Goal: Information Seeking & Learning: Learn about a topic

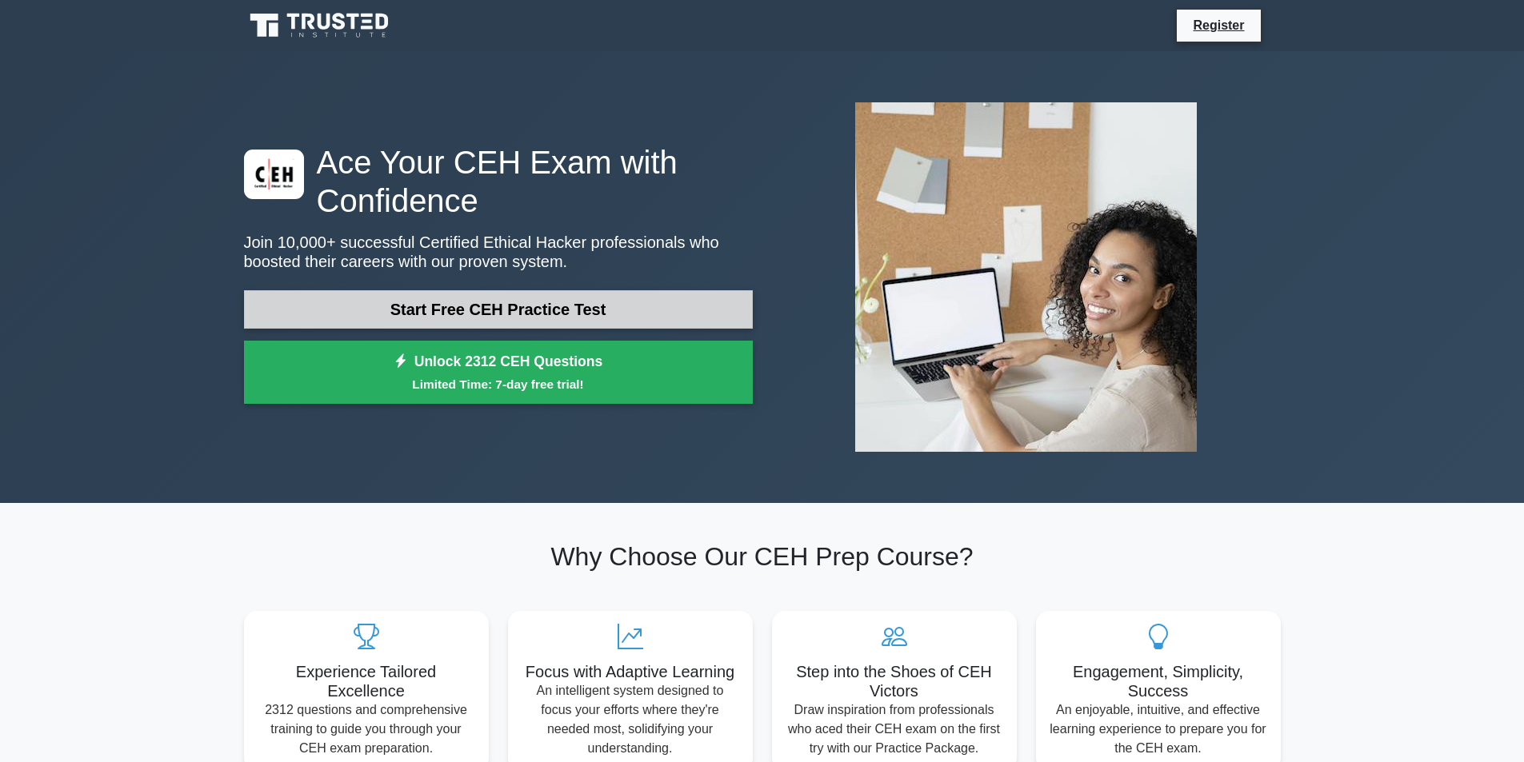
click at [726, 319] on link "Start Free CEH Practice Test" at bounding box center [498, 309] width 509 height 38
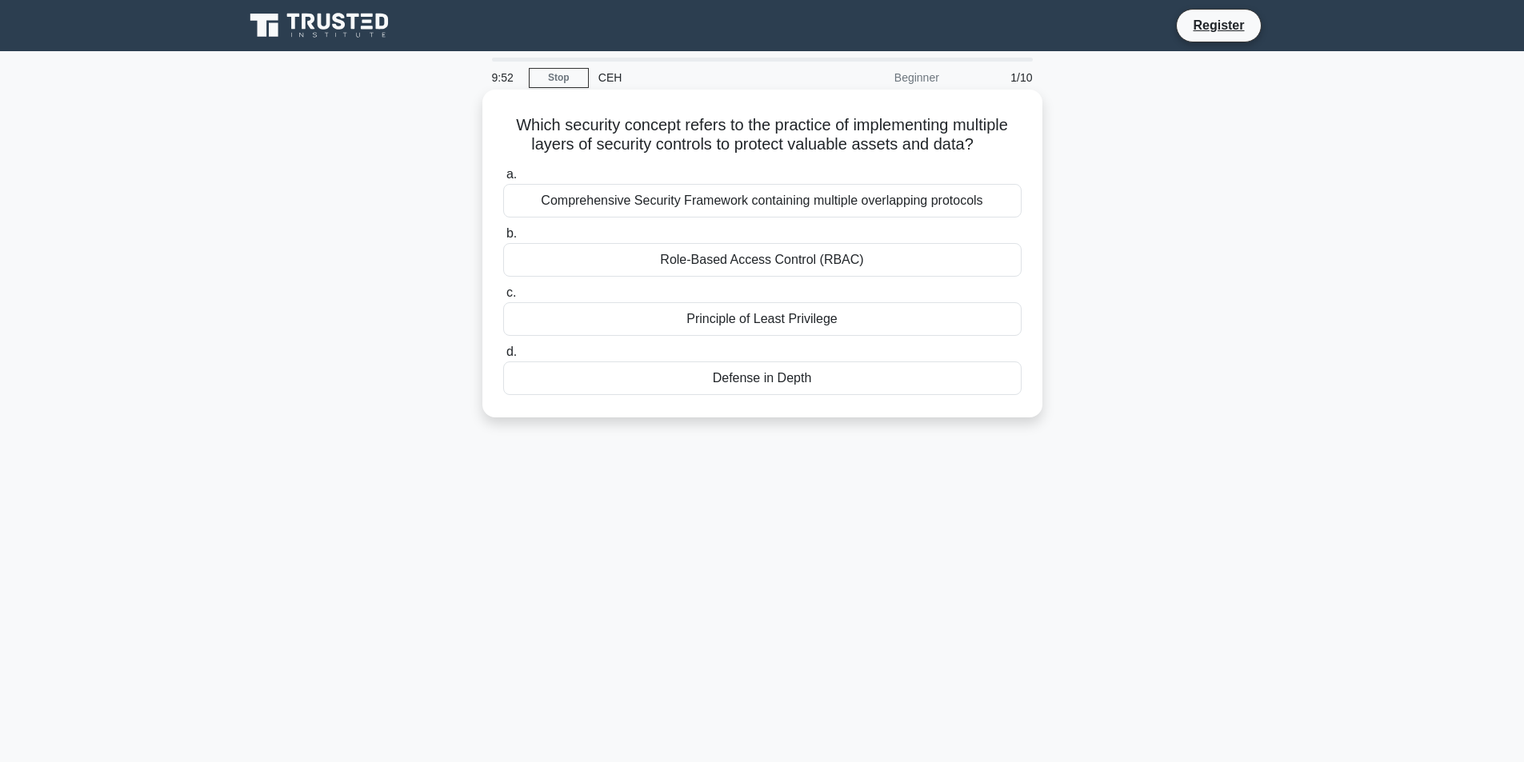
click at [681, 205] on div "Comprehensive Security Framework containing multiple overlapping protocols" at bounding box center [762, 201] width 518 height 34
click at [503, 180] on input "a. Comprehensive Security Framework containing multiple overlapping protocols" at bounding box center [503, 175] width 0 height 10
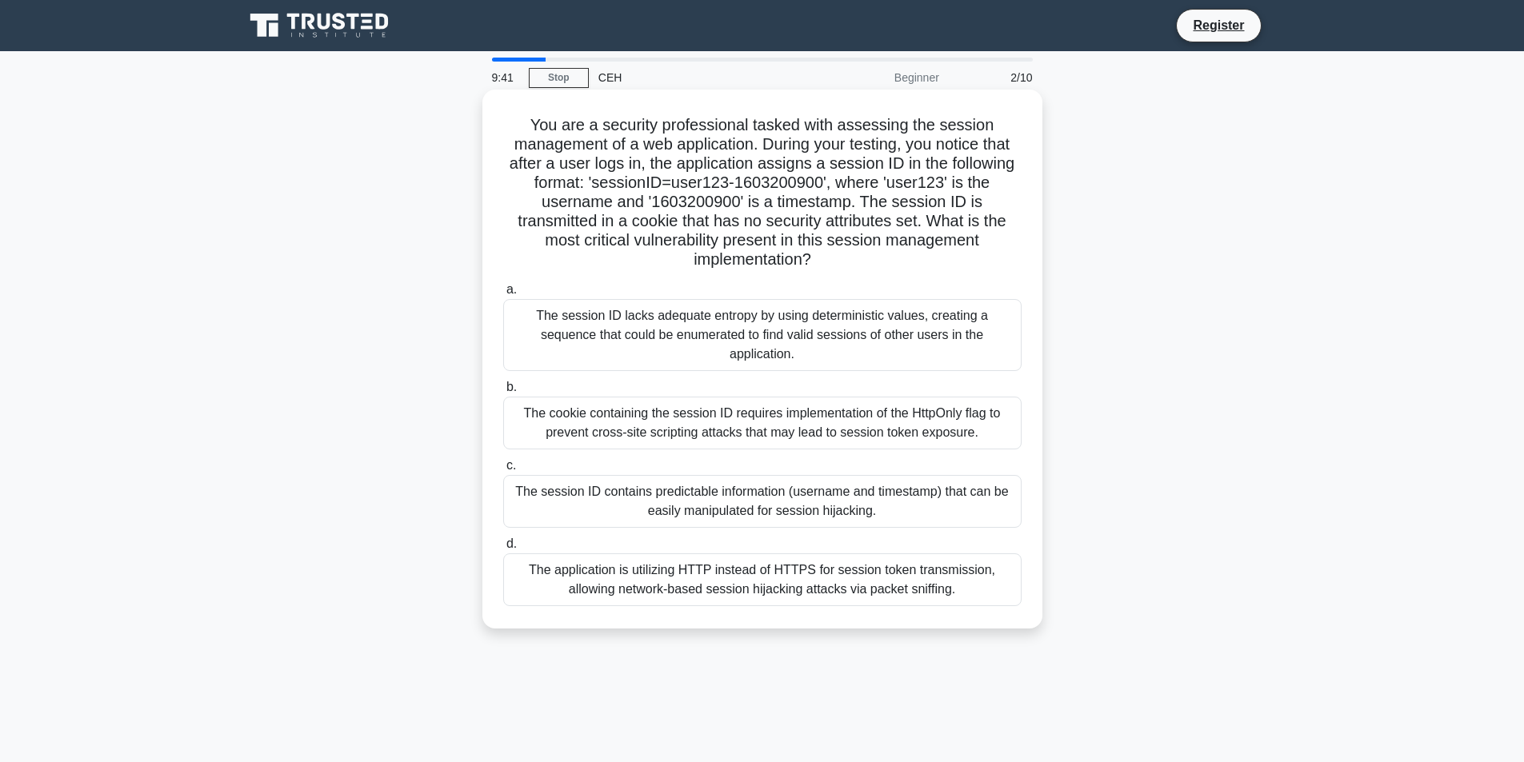
click at [608, 402] on div "The cookie containing the session ID requires implementation of the HttpOnly fl…" at bounding box center [762, 423] width 518 height 53
click at [503, 393] on input "b. The cookie containing the session ID requires implementation of the HttpOnly…" at bounding box center [503, 387] width 0 height 10
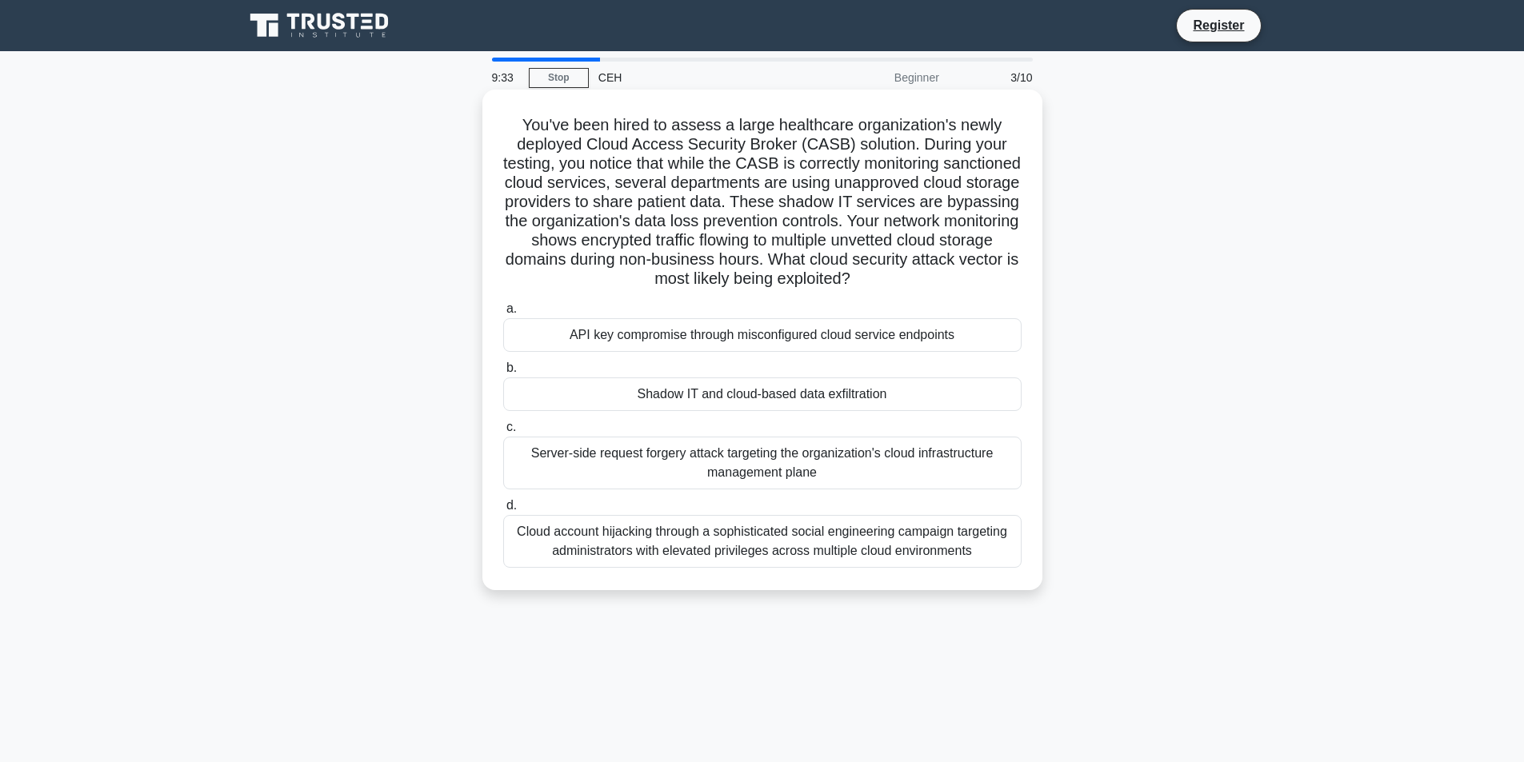
click at [575, 346] on div "API key compromise through misconfigured cloud service endpoints" at bounding box center [762, 335] width 518 height 34
click at [503, 314] on input "a. API key compromise through misconfigured cloud service endpoints" at bounding box center [503, 309] width 0 height 10
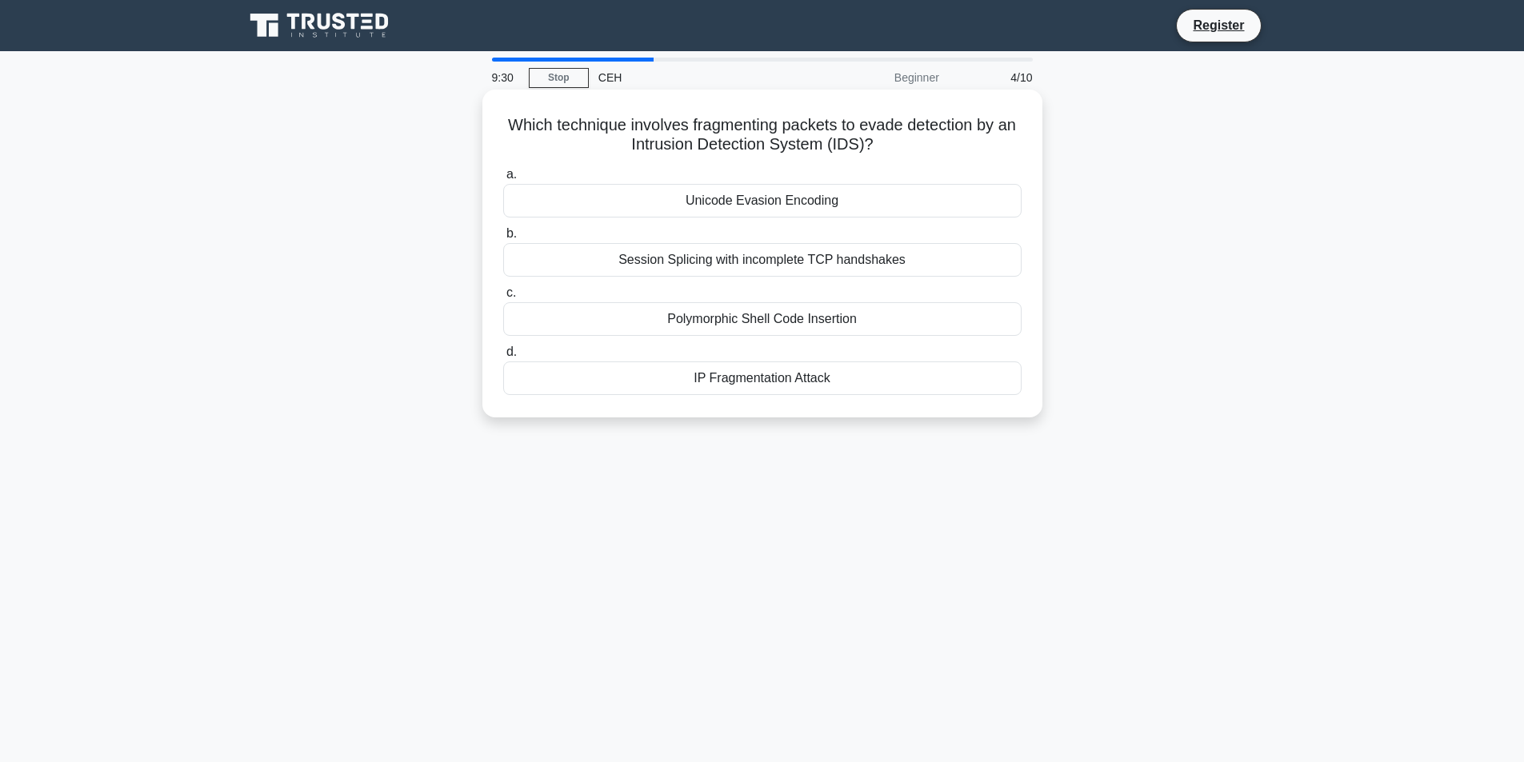
click at [670, 334] on div "Polymorphic Shell Code Insertion" at bounding box center [762, 319] width 518 height 34
click at [503, 298] on input "c. Polymorphic Shell Code Insertion" at bounding box center [503, 293] width 0 height 10
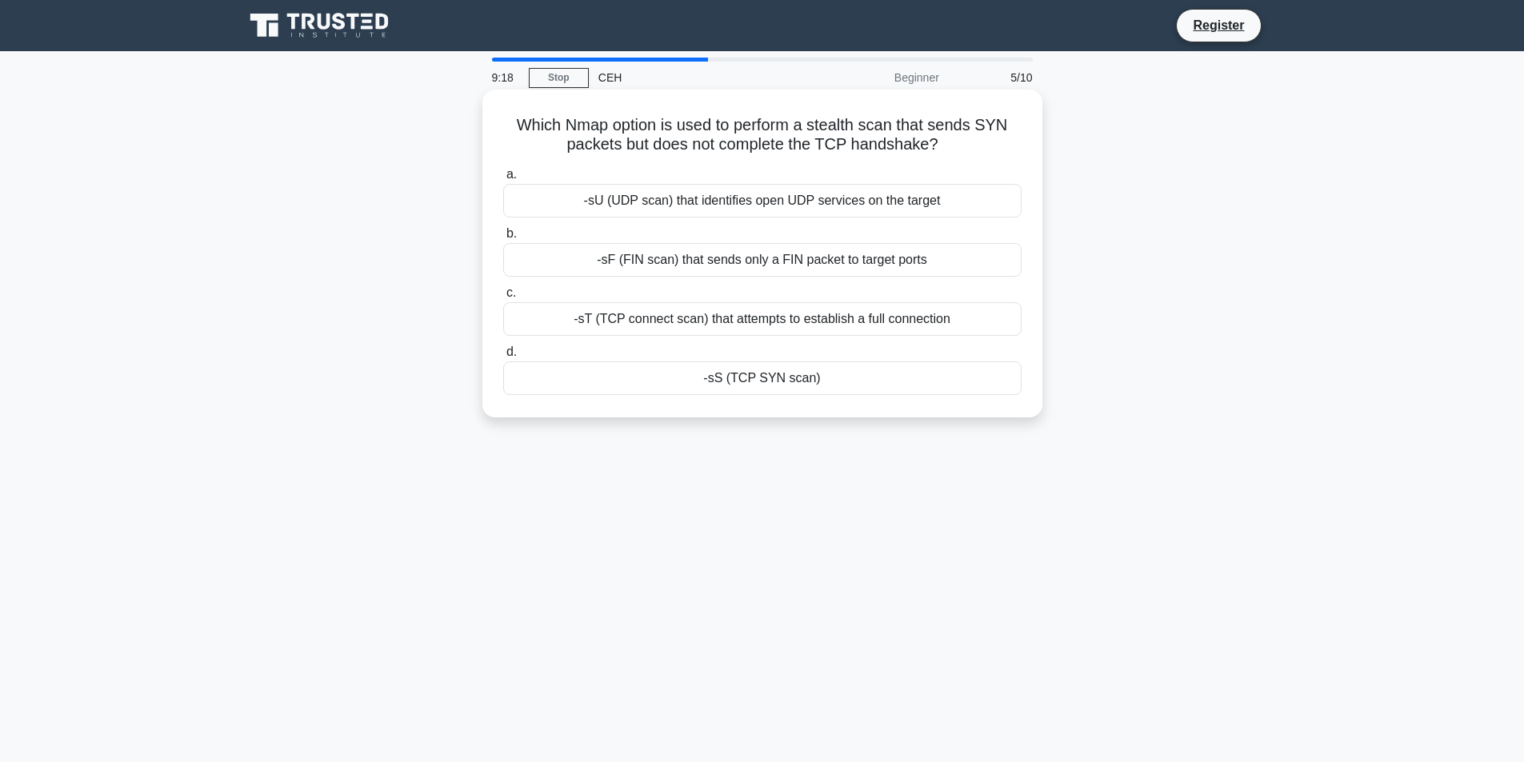
click at [654, 386] on div "-sS (TCP SYN scan)" at bounding box center [762, 379] width 518 height 34
click at [503, 358] on input "d. -sS (TCP SYN scan)" at bounding box center [503, 352] width 0 height 10
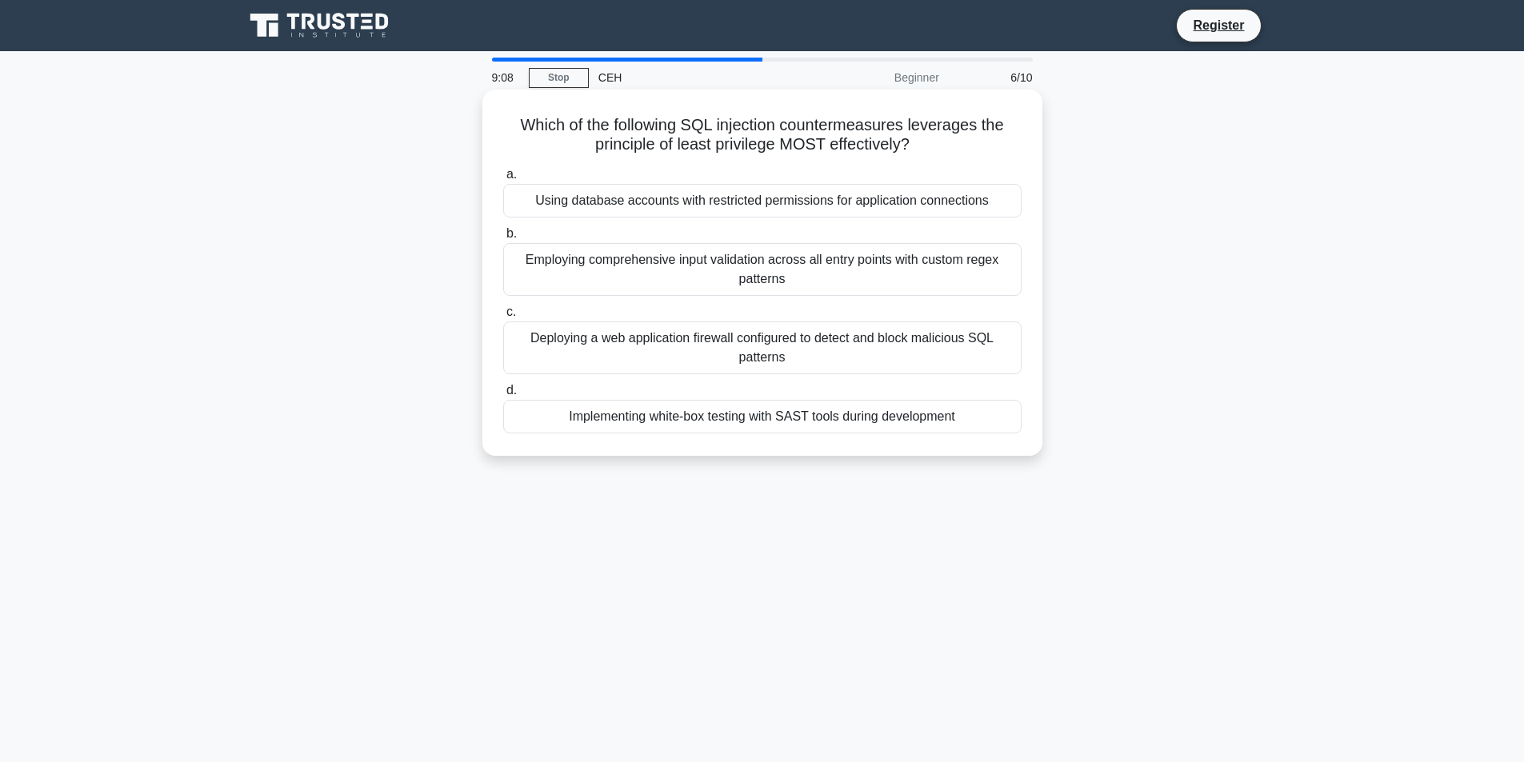
click at [622, 210] on div "Using database accounts with restricted permissions for application connections" at bounding box center [762, 201] width 518 height 34
click at [503, 180] on input "a. Using database accounts with restricted permissions for application connecti…" at bounding box center [503, 175] width 0 height 10
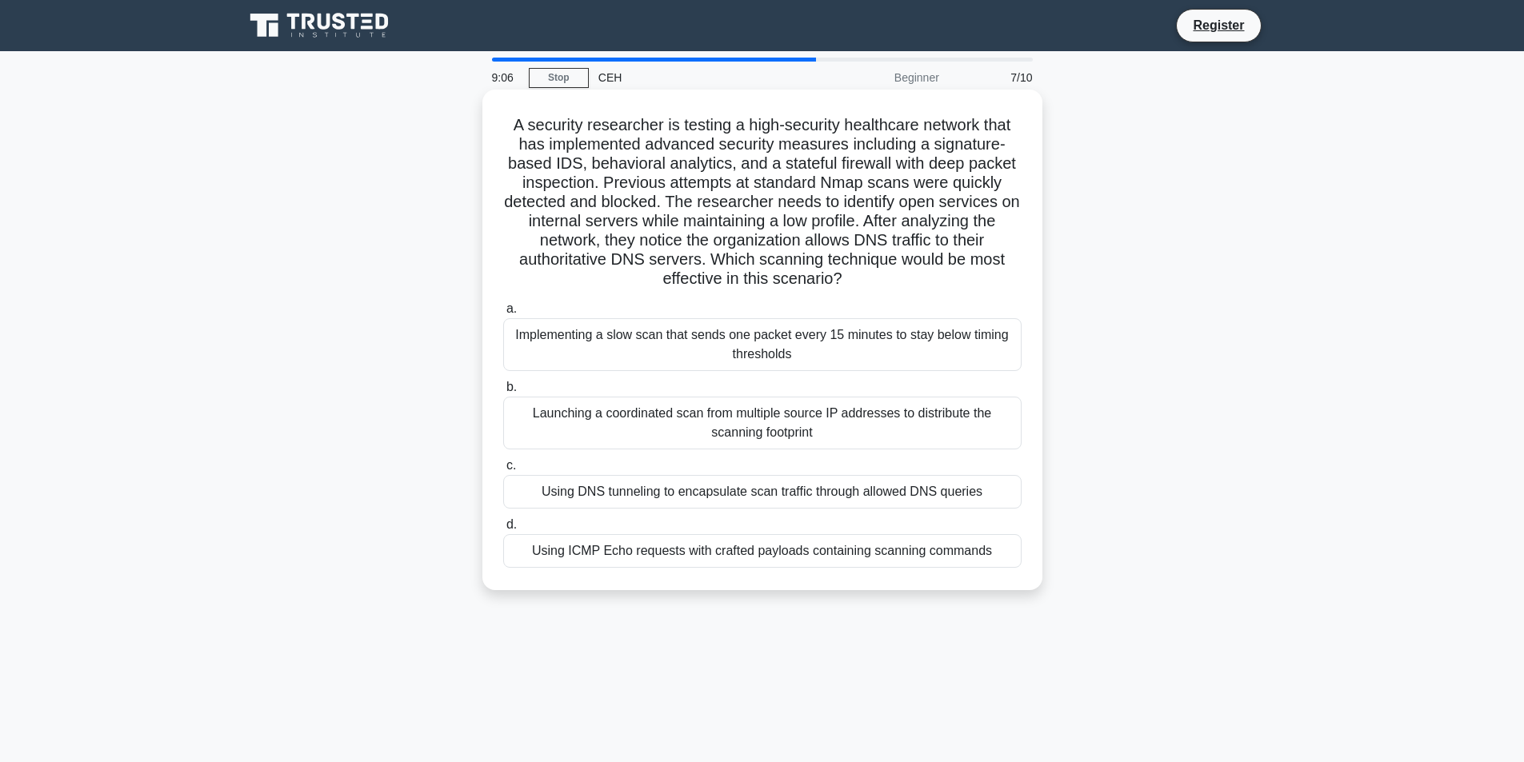
click at [627, 431] on div "Launching a coordinated scan from multiple source IP addresses to distribute th…" at bounding box center [762, 423] width 518 height 53
click at [503, 393] on input "b. Launching a coordinated scan from multiple source IP addresses to distribute…" at bounding box center [503, 387] width 0 height 10
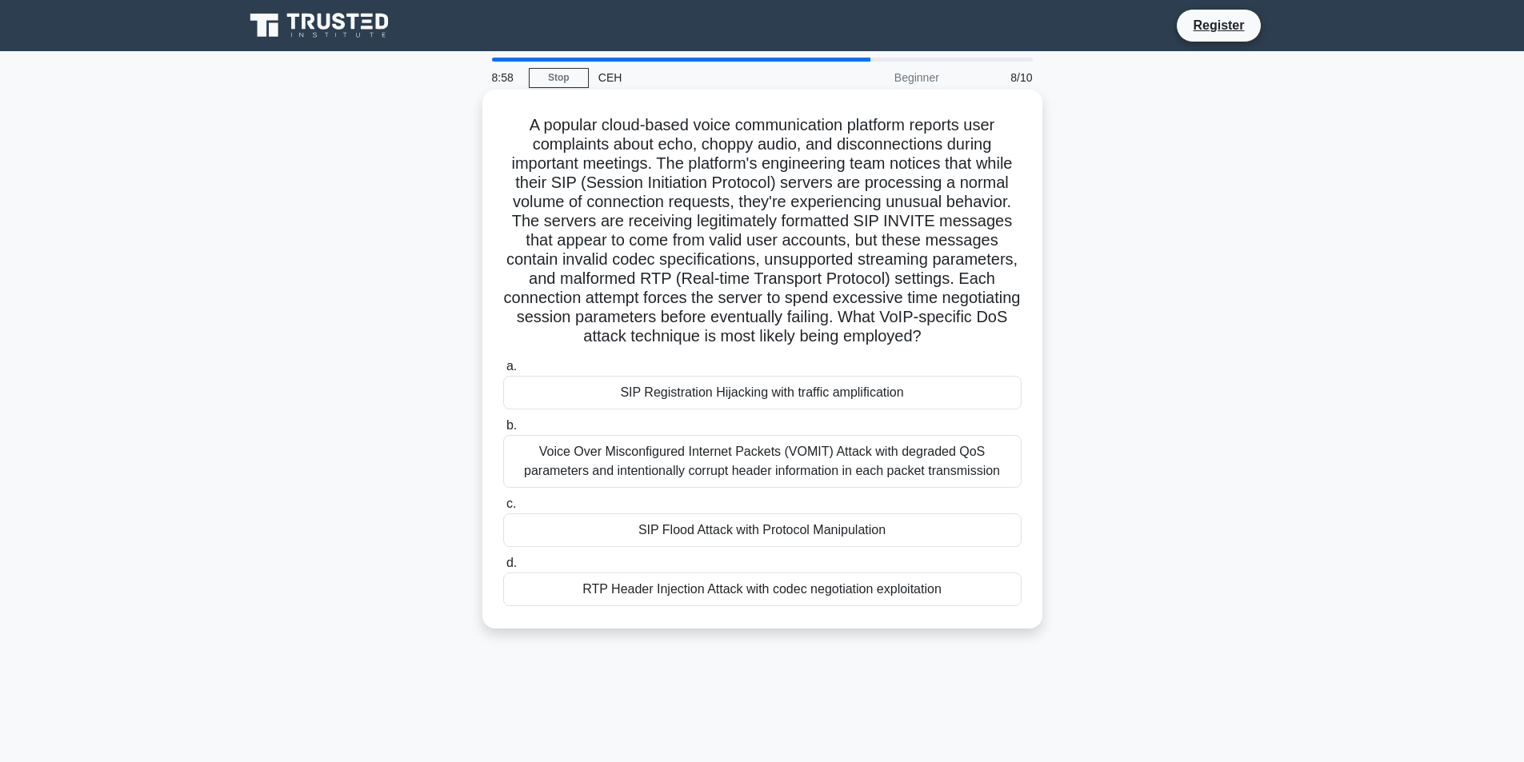
click at [631, 534] on div "SIP Flood Attack with Protocol Manipulation" at bounding box center [762, 531] width 518 height 34
click at [503, 510] on input "c. SIP Flood Attack with Protocol Manipulation" at bounding box center [503, 504] width 0 height 10
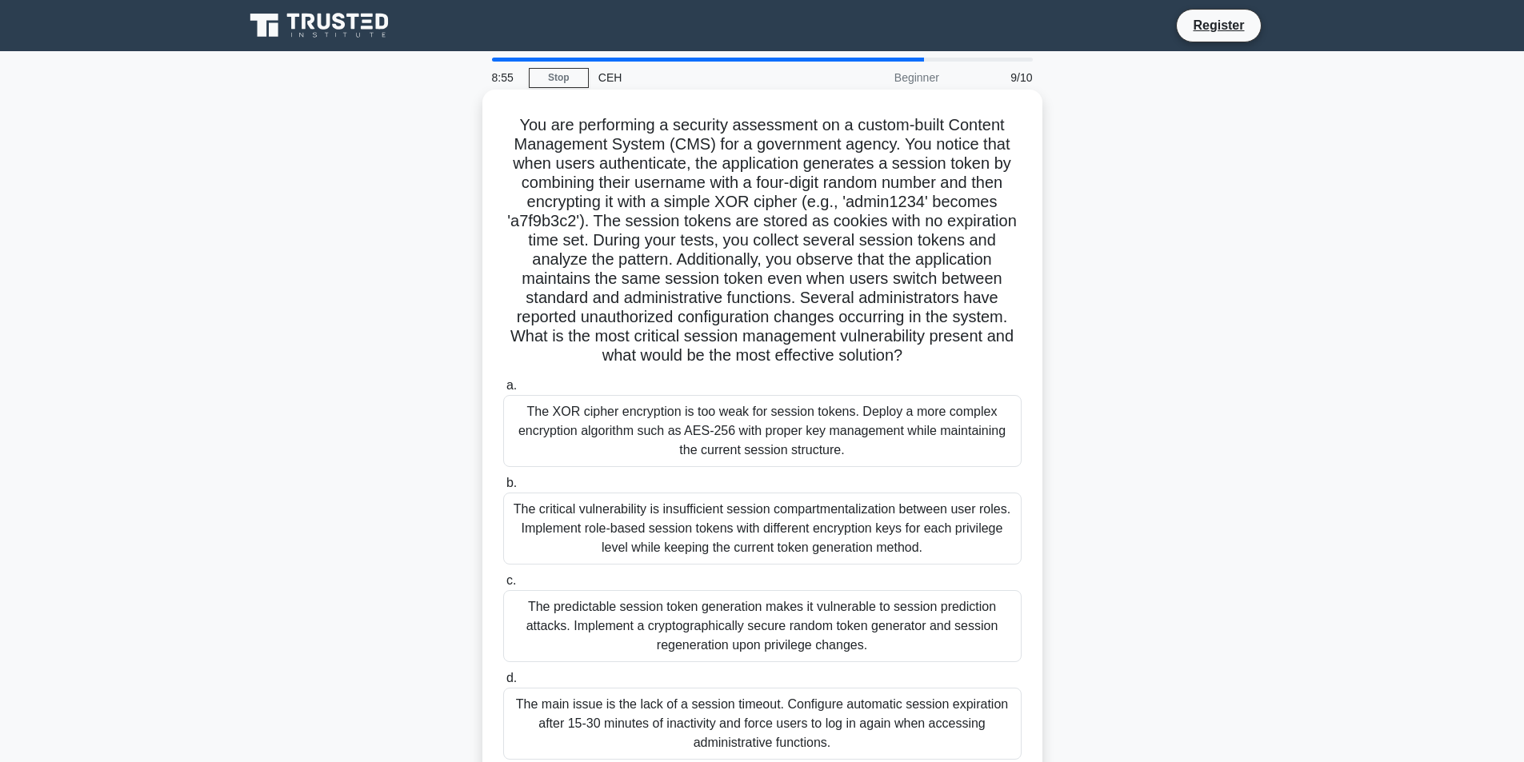
click at [665, 436] on div "The XOR cipher encryption is too weak for session tokens. Deploy a more complex…" at bounding box center [762, 431] width 518 height 72
click at [503, 391] on input "a. The XOR cipher encryption is too weak for session tokens. Deploy a more comp…" at bounding box center [503, 386] width 0 height 10
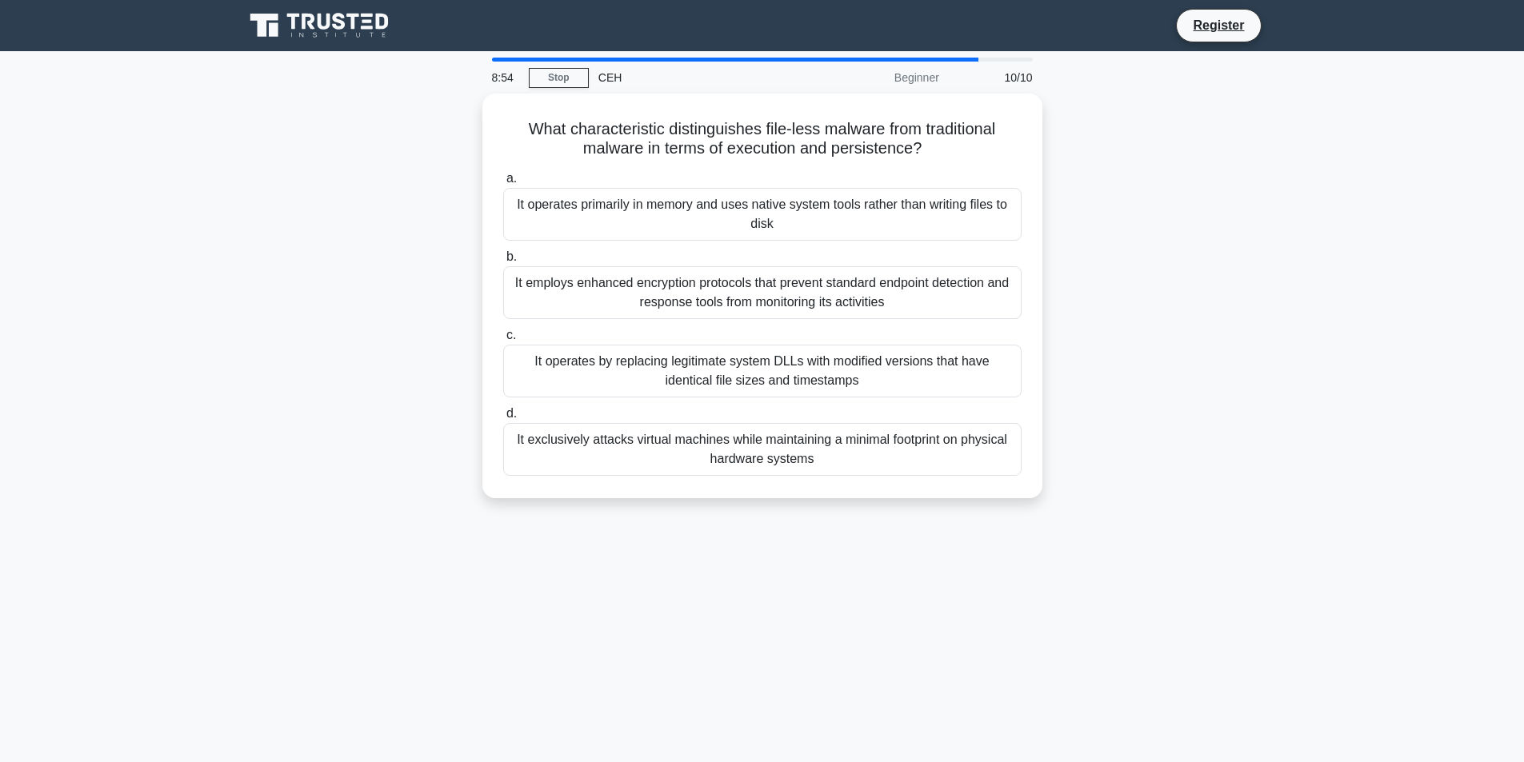
click at [665, 436] on div "It exclusively attacks virtual machines while maintaining a minimal footprint o…" at bounding box center [762, 449] width 518 height 53
click at [503, 419] on input "d. It exclusively attacks virtual machines while maintaining a minimal footprin…" at bounding box center [503, 414] width 0 height 10
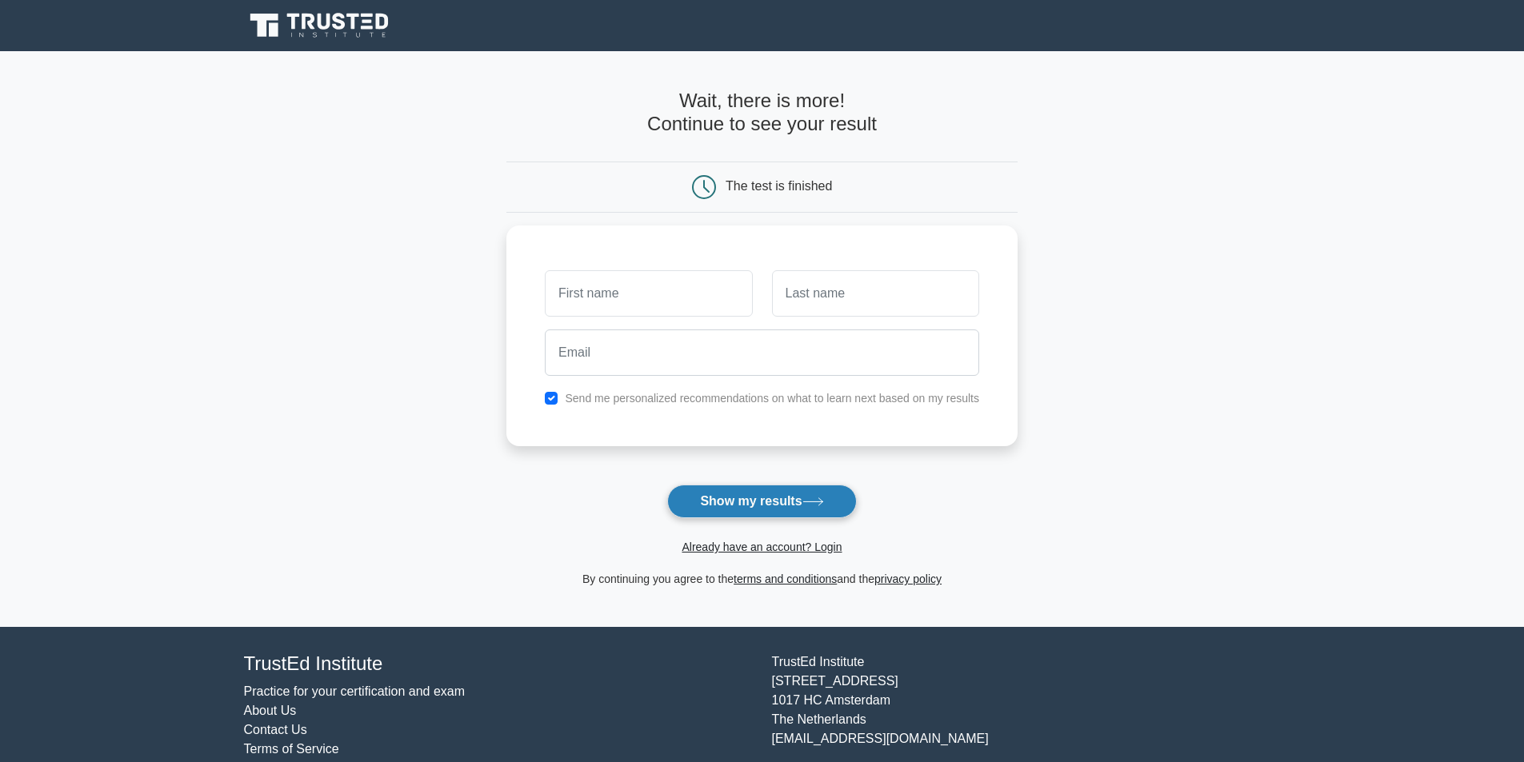
click at [731, 491] on button "Show my results" at bounding box center [761, 502] width 189 height 34
type input "mahi"
drag, startPoint x: 941, startPoint y: 302, endPoint x: 921, endPoint y: 283, distance: 27.2
click at [941, 302] on input "text" at bounding box center [875, 289] width 207 height 46
type input "niloy"
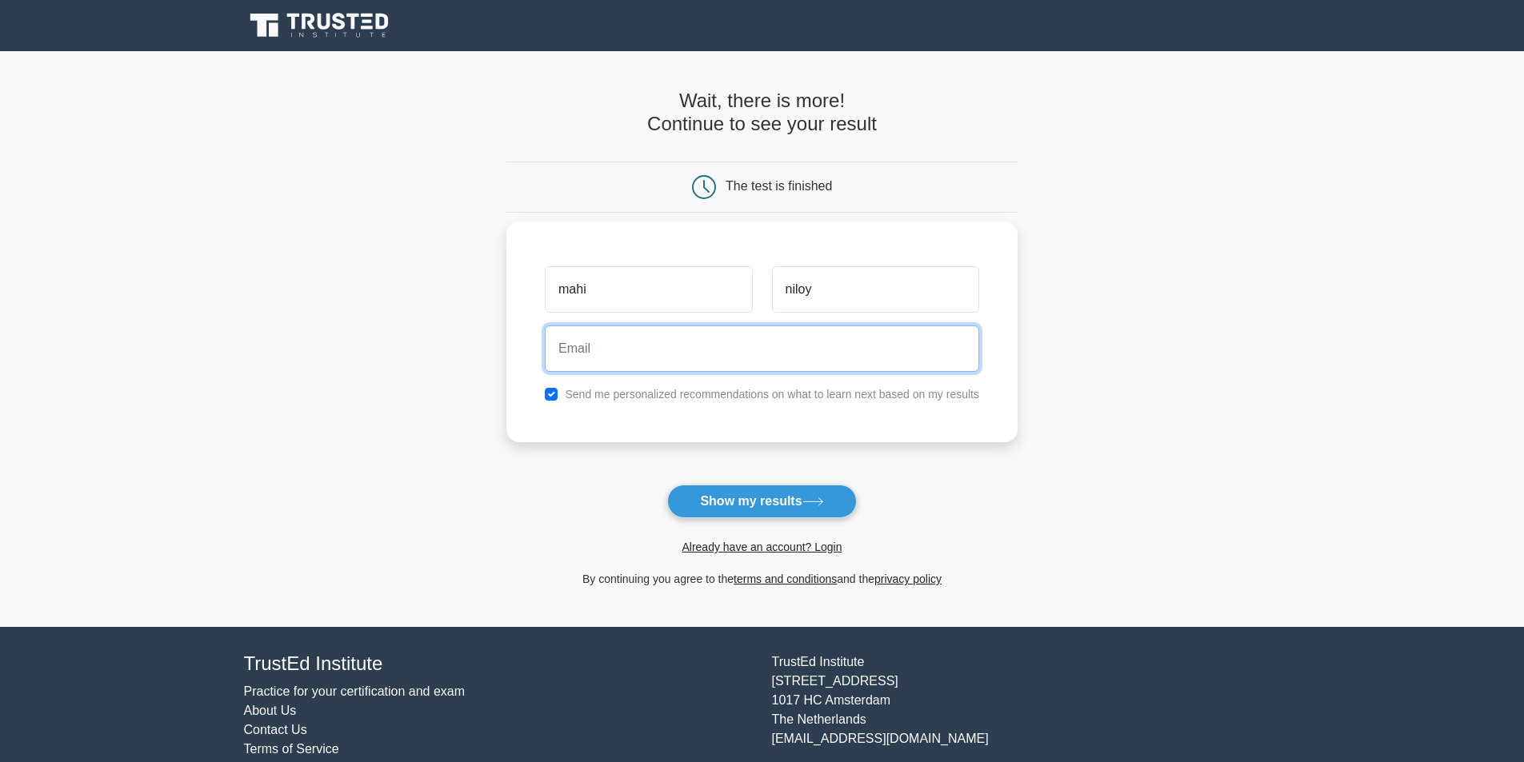
click at [630, 350] on input "email" at bounding box center [762, 349] width 434 height 46
type input "mahiniloy@gmail.com"
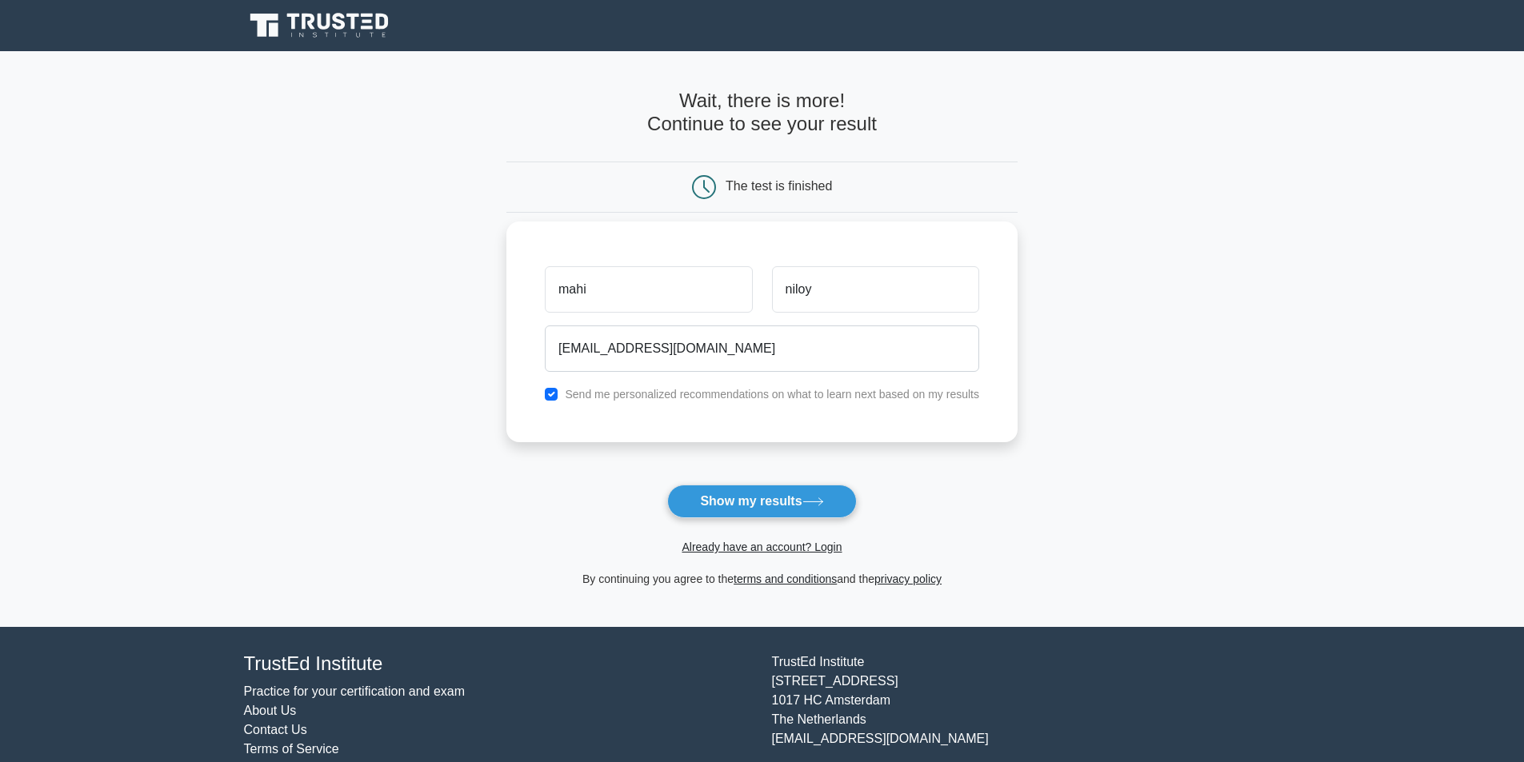
click at [703, 399] on label "Send me personalized recommendations on what to learn next based on my results" at bounding box center [772, 394] width 414 height 13
click at [549, 390] on input "checkbox" at bounding box center [551, 394] width 13 height 13
checkbox input "false"
click at [766, 508] on button "Show my results" at bounding box center [761, 502] width 189 height 34
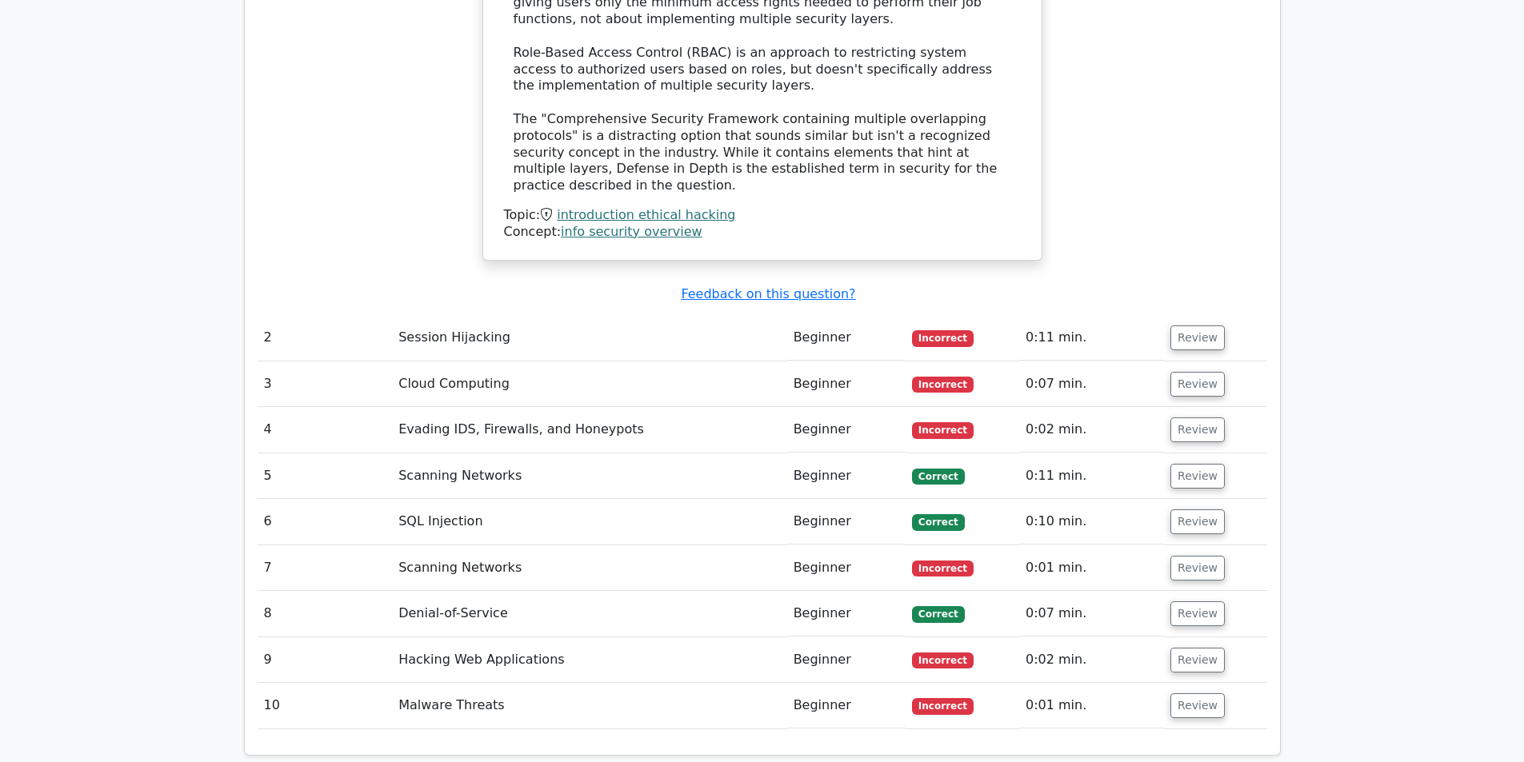
scroll to position [2000, 0]
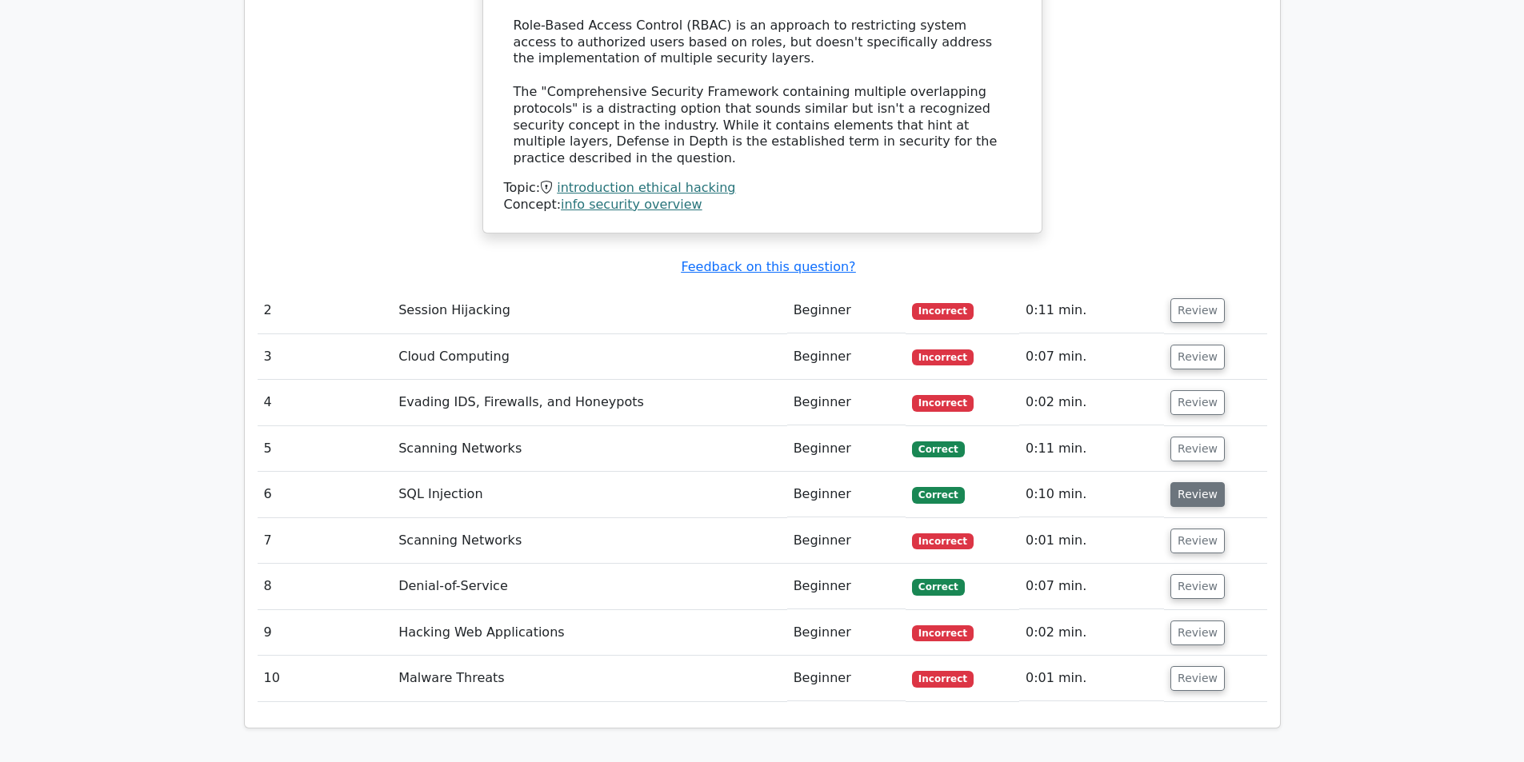
click at [1184, 482] on button "Review" at bounding box center [1198, 494] width 54 height 25
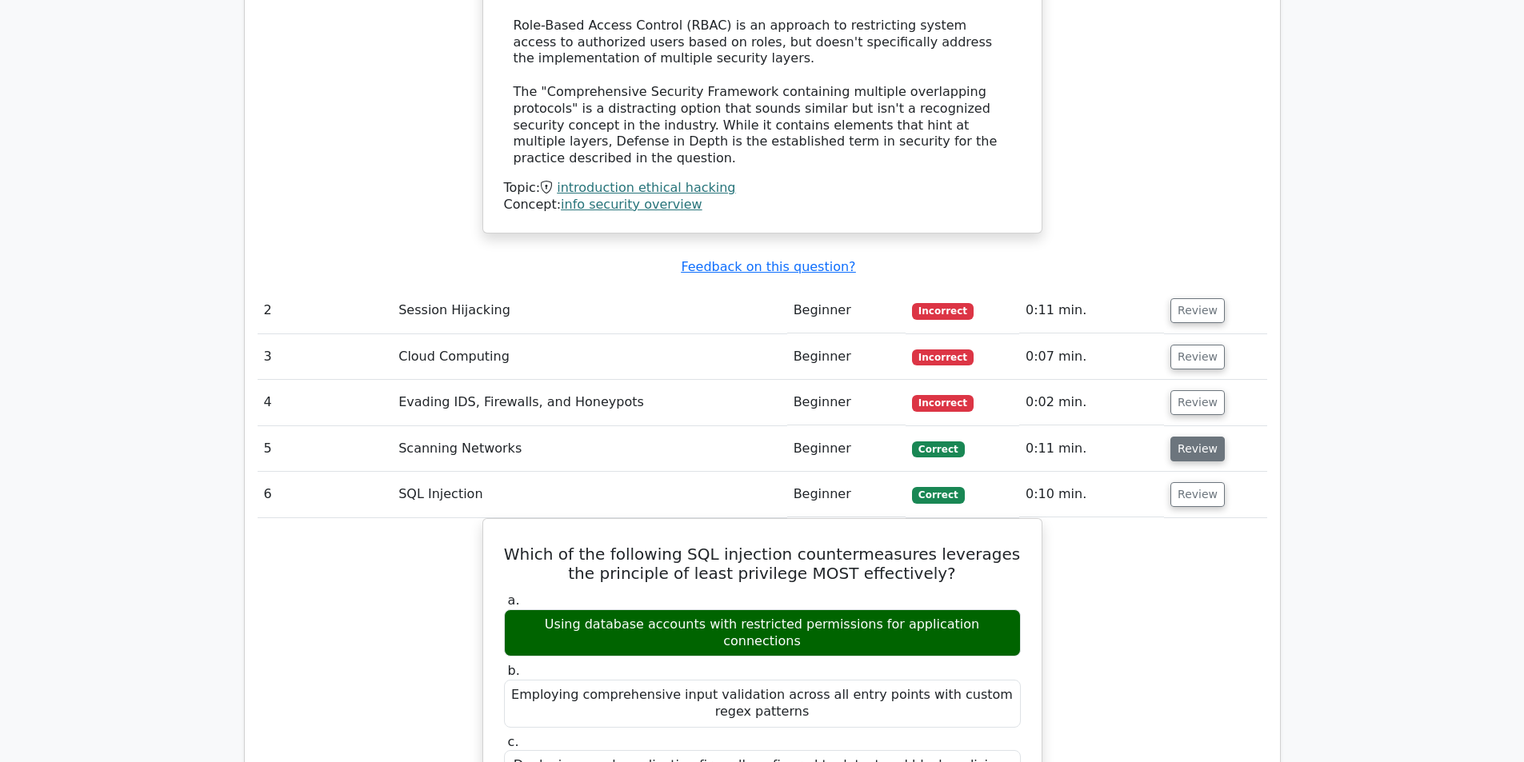
click at [1184, 437] on button "Review" at bounding box center [1198, 449] width 54 height 25
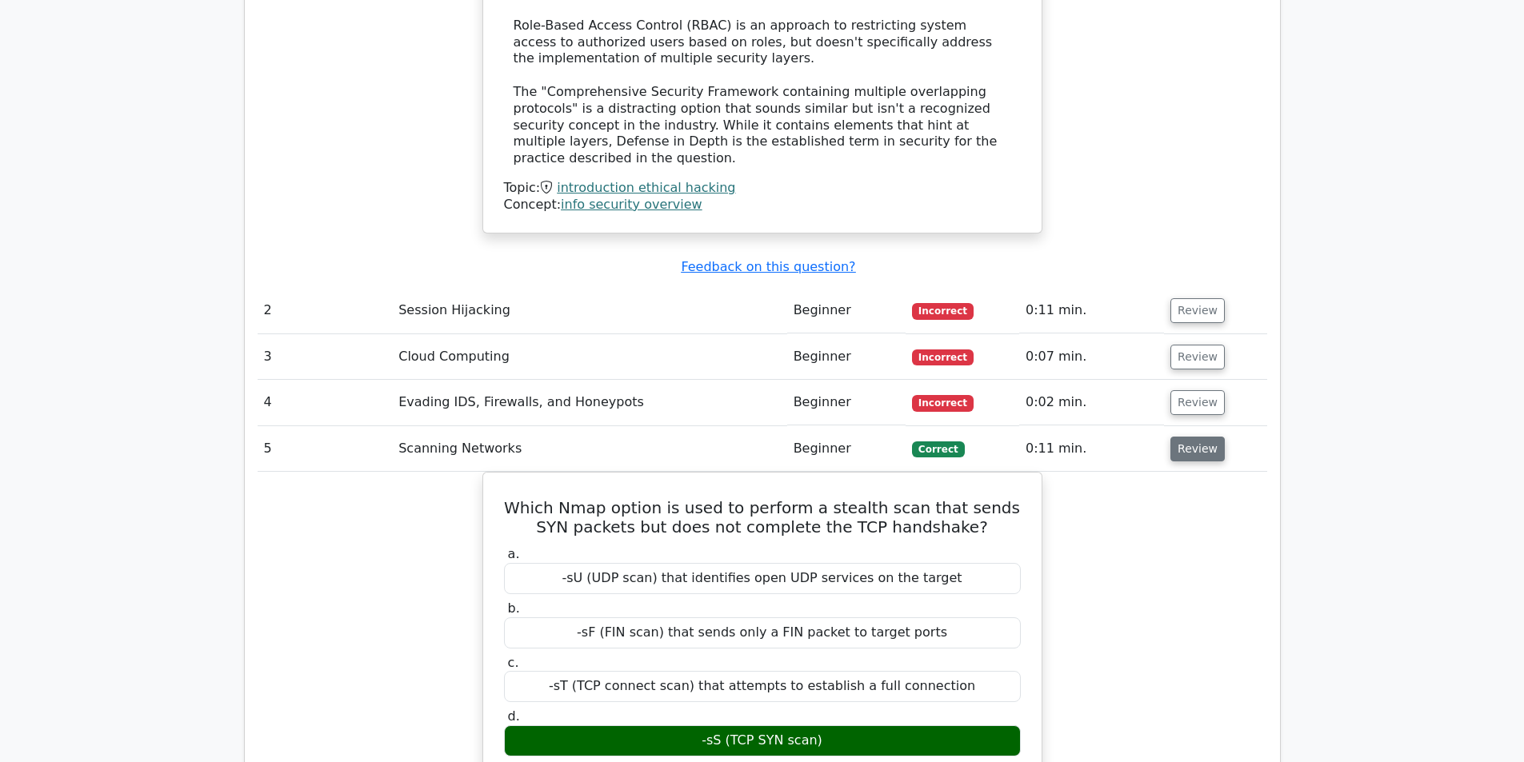
click at [1184, 437] on button "Review" at bounding box center [1198, 449] width 54 height 25
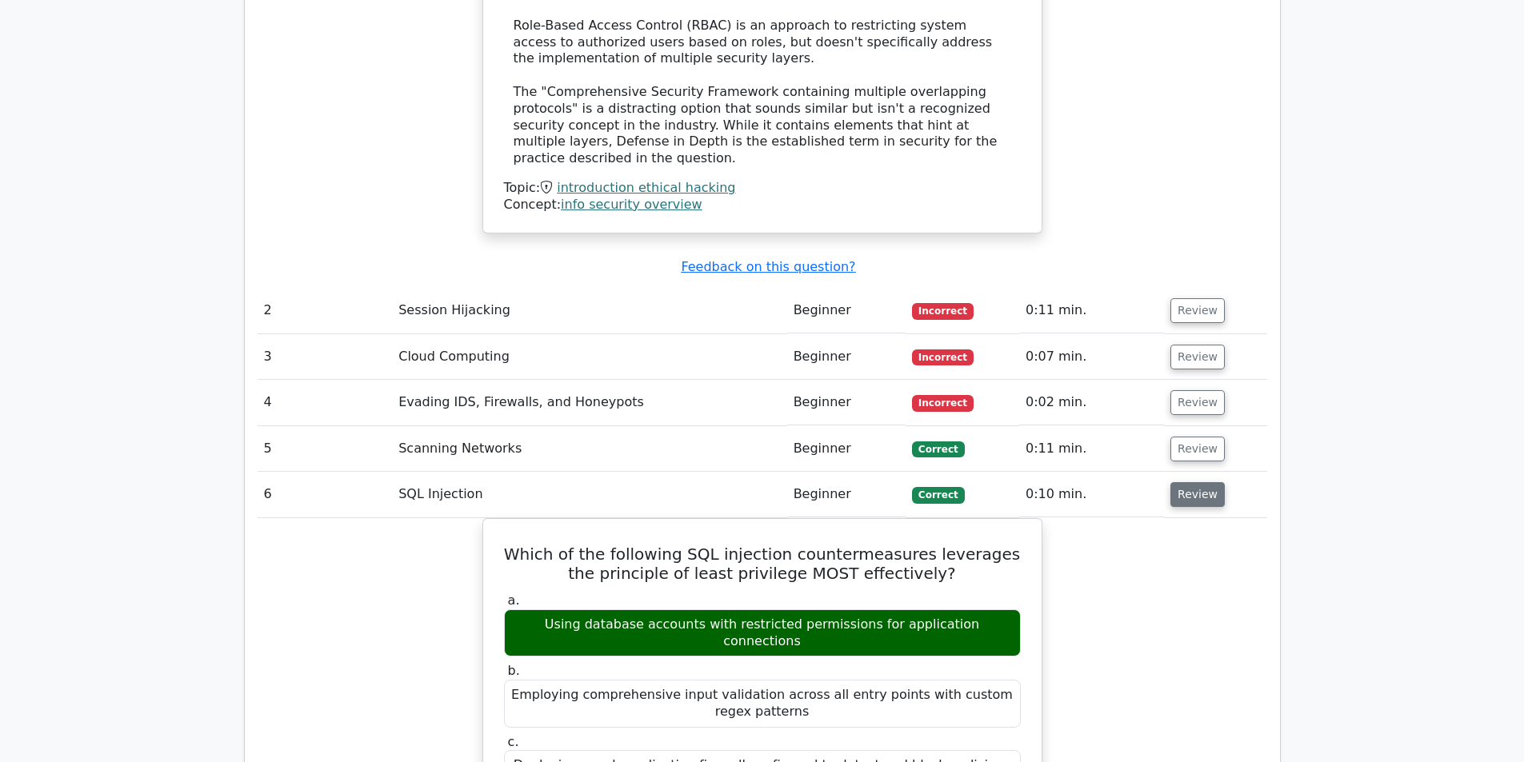
click at [1183, 482] on button "Review" at bounding box center [1198, 494] width 54 height 25
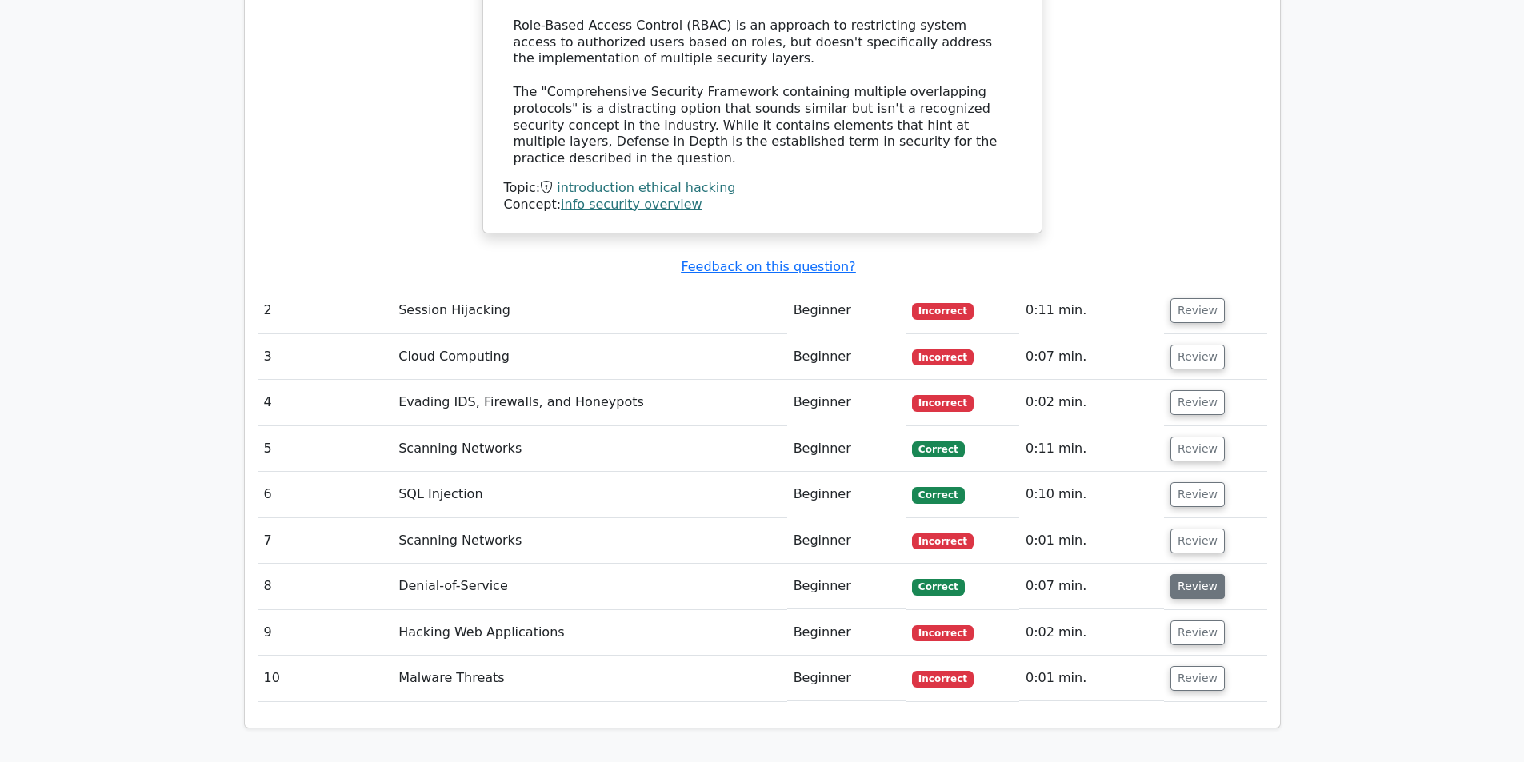
click at [1194, 574] on button "Review" at bounding box center [1198, 586] width 54 height 25
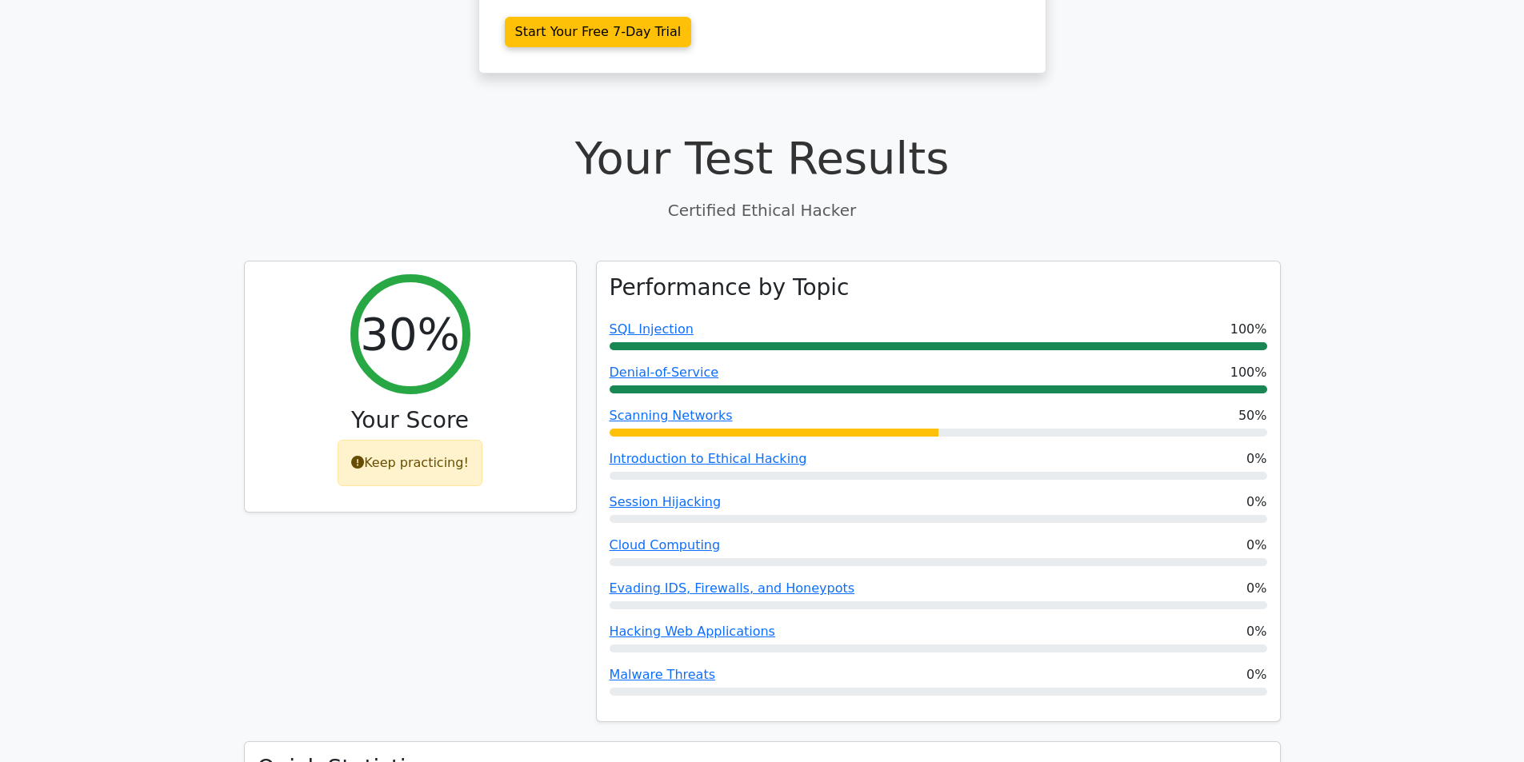
scroll to position [0, 0]
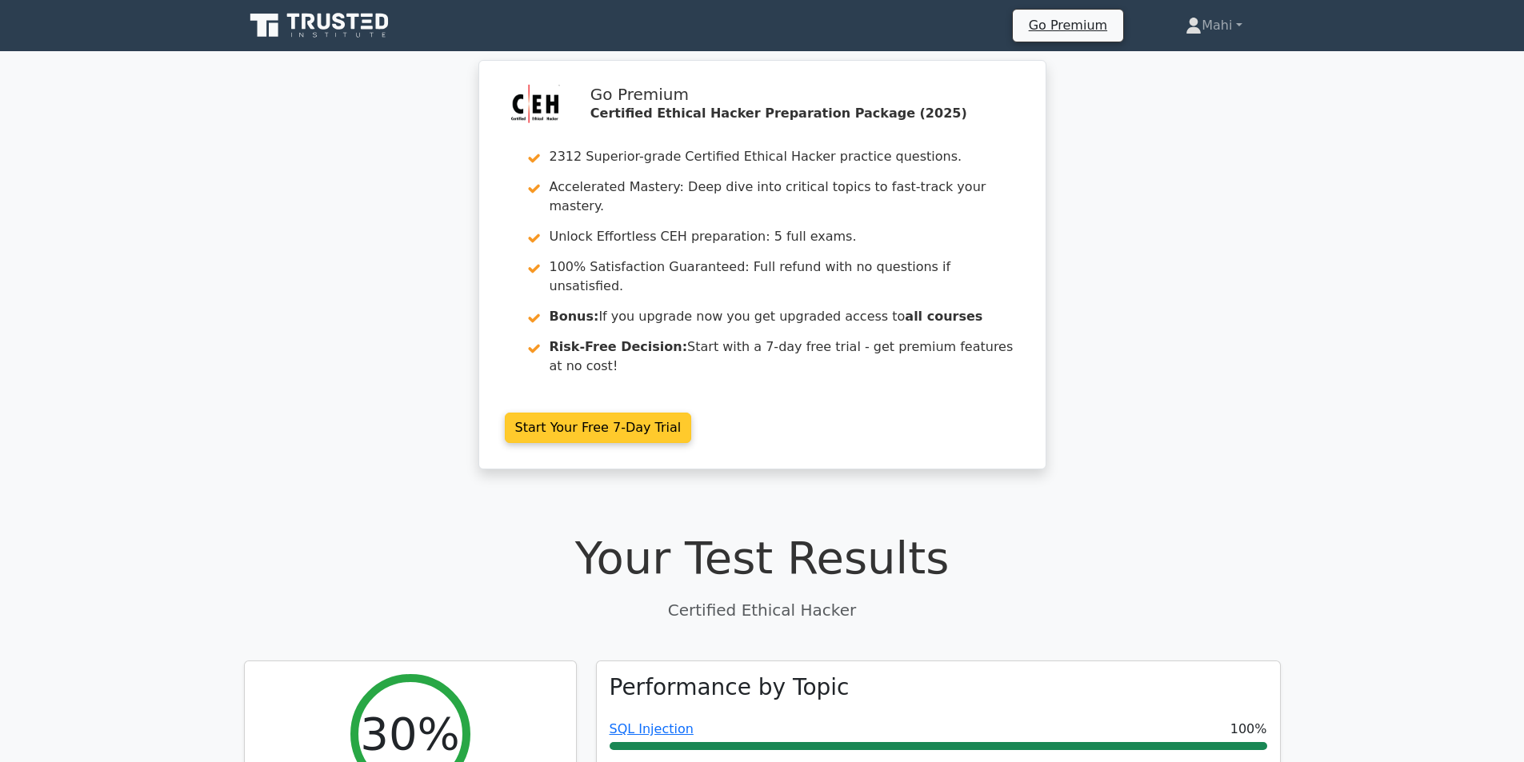
click at [530, 413] on link "Start Your Free 7-Day Trial" at bounding box center [598, 428] width 187 height 30
